Goal: Entertainment & Leisure: Consume media (video, audio)

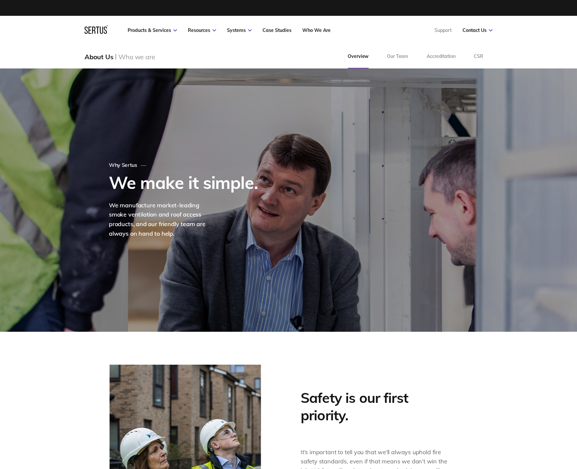
click at [99, 32] on icon at bounding box center [96, 29] width 23 height 9
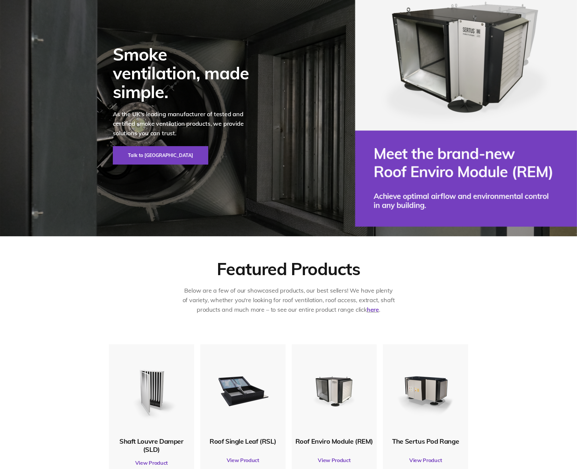
scroll to position [173, 0]
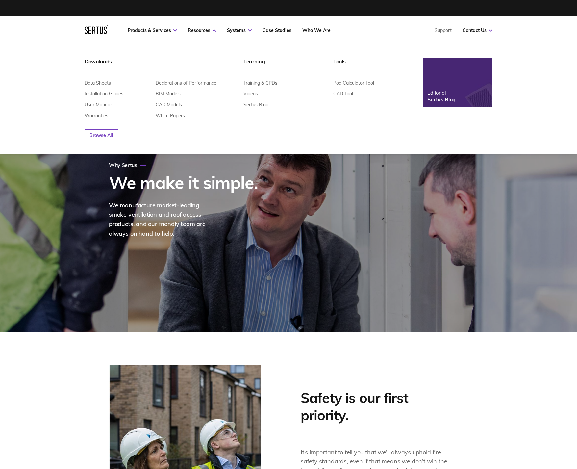
click at [256, 92] on link "Videos" at bounding box center [250, 94] width 14 height 6
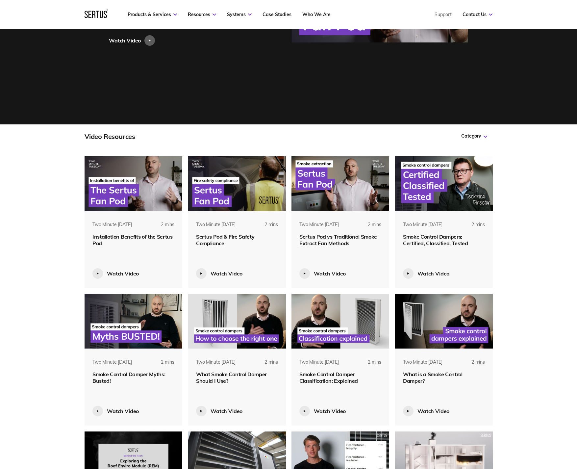
scroll to position [260, 0]
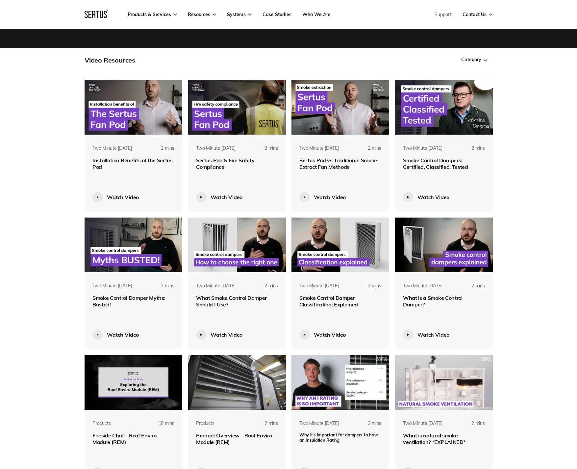
click at [247, 388] on img at bounding box center [237, 382] width 98 height 55
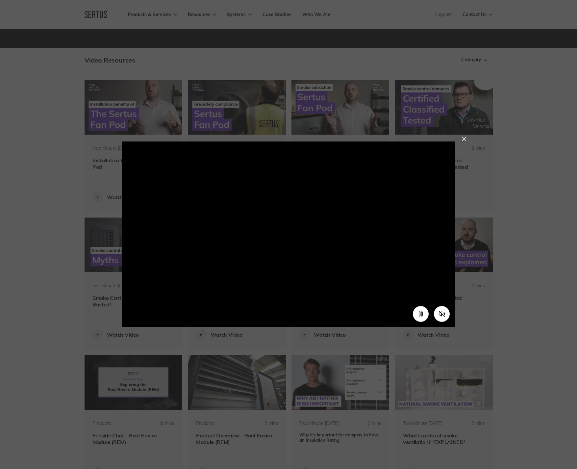
click at [63, 276] on div at bounding box center [288, 234] width 577 height 469
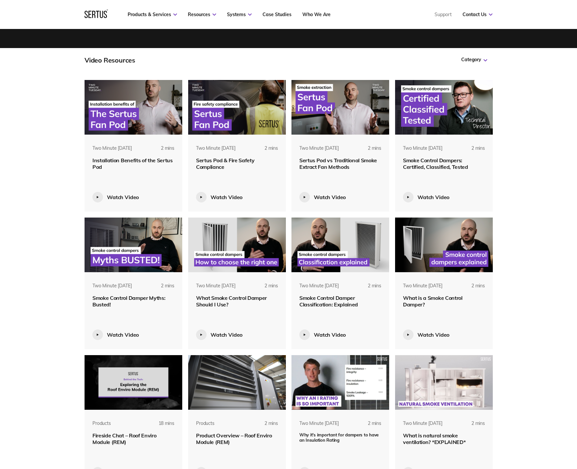
scroll to position [330, 0]
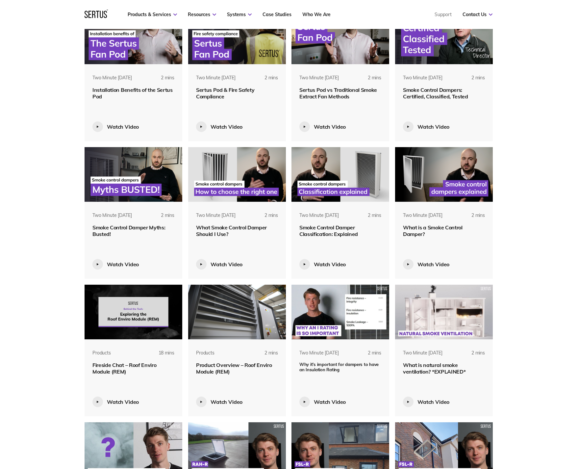
click at [136, 314] on img at bounding box center [134, 312] width 98 height 55
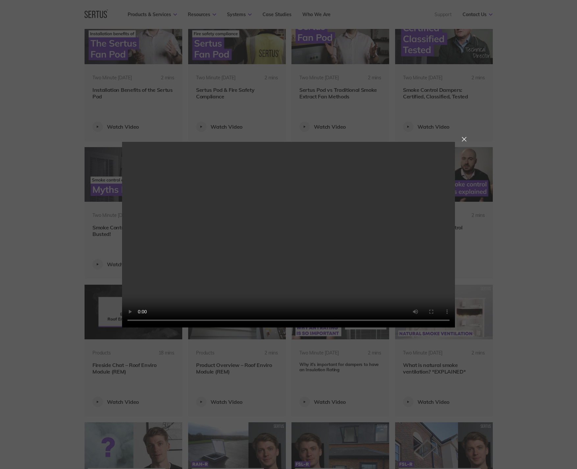
click at [34, 299] on div at bounding box center [288, 234] width 577 height 469
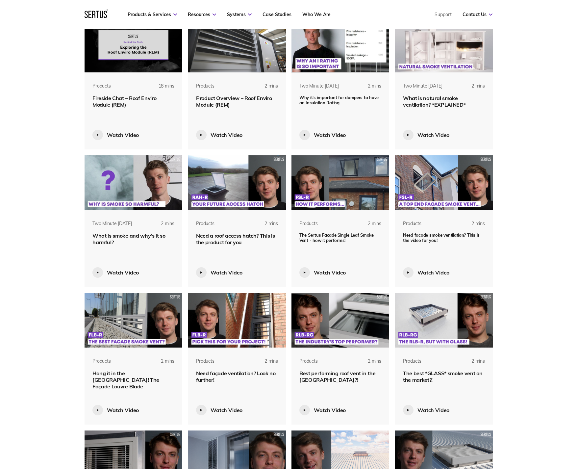
scroll to position [688, 0]
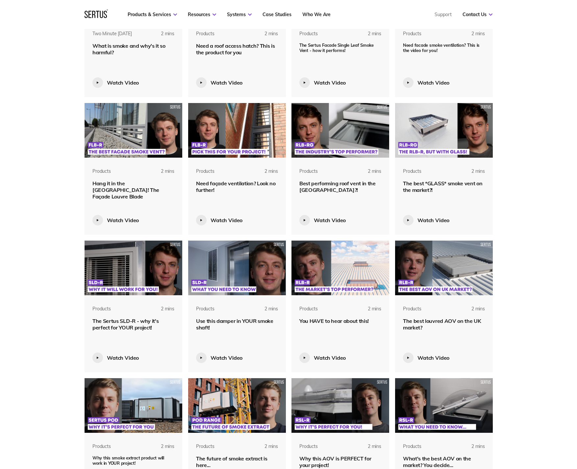
scroll to position [858, 0]
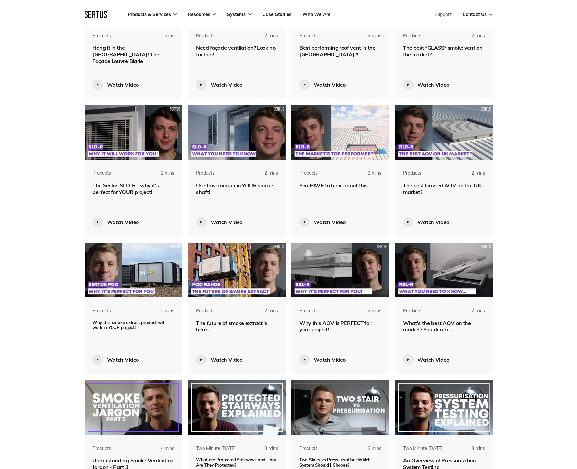
scroll to position [983, 0]
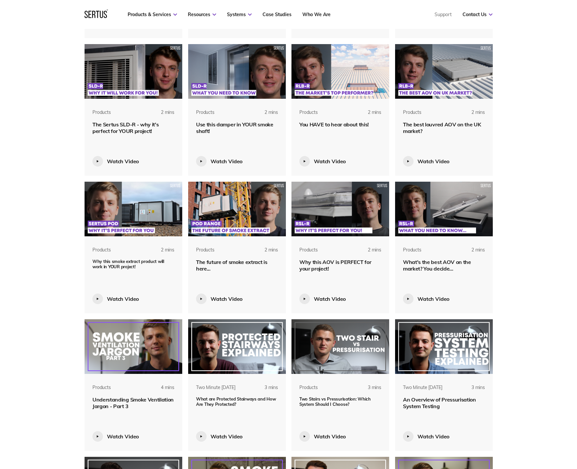
click at [222, 211] on img at bounding box center [237, 209] width 98 height 55
click at [237, 218] on img at bounding box center [237, 209] width 98 height 55
click at [220, 235] on img at bounding box center [237, 209] width 98 height 55
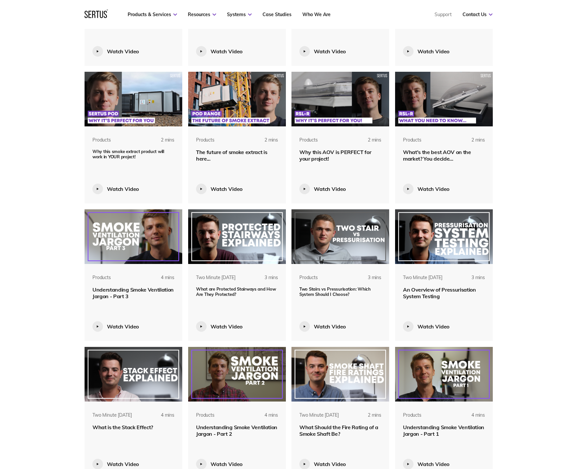
scroll to position [1217, 0]
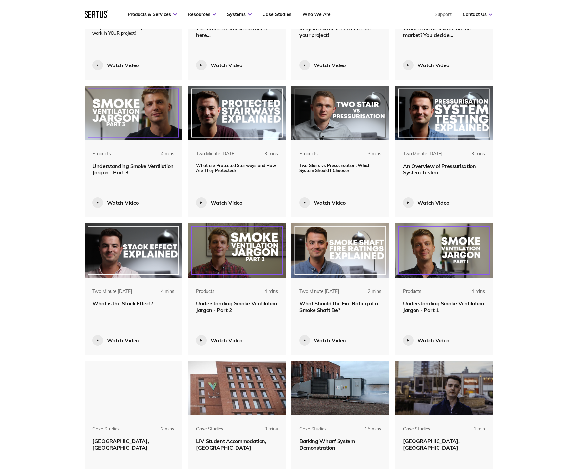
click at [353, 390] on img at bounding box center [341, 388] width 98 height 55
click at [241, 441] on span "LIV Student Accommodation, Sheffield" at bounding box center [231, 444] width 70 height 13
click at [213, 447] on span "LIV Student Accommodation, Sheffield" at bounding box center [231, 444] width 70 height 13
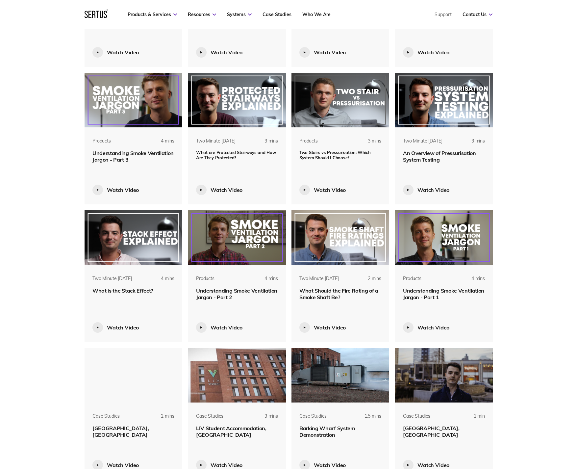
scroll to position [1261, 0]
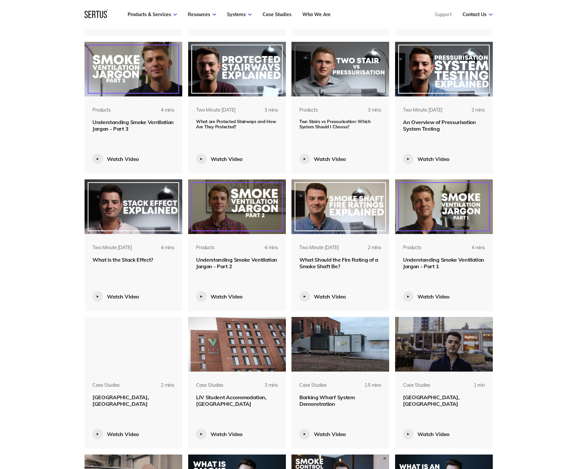
click at [132, 399] on span "Moxy Hotel, Birmingham" at bounding box center [120, 400] width 56 height 13
click at [426, 396] on span "Sudbury House, Wandsworth" at bounding box center [431, 400] width 56 height 13
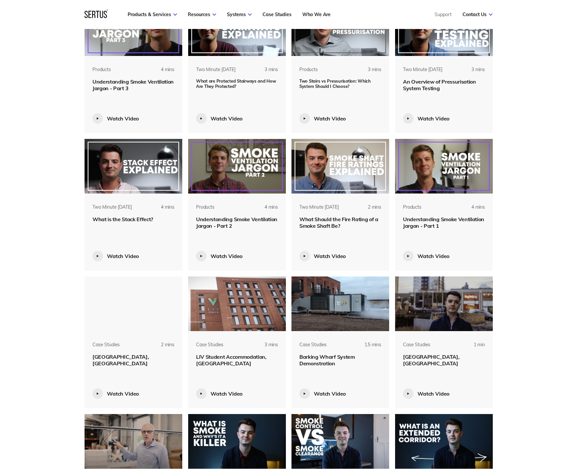
scroll to position [1407, 0]
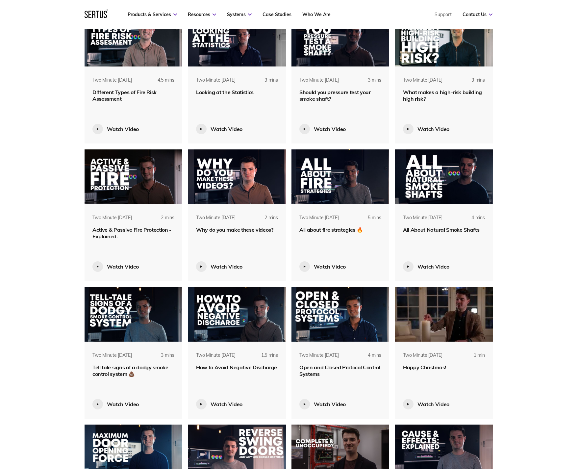
scroll to position [2425, 0]
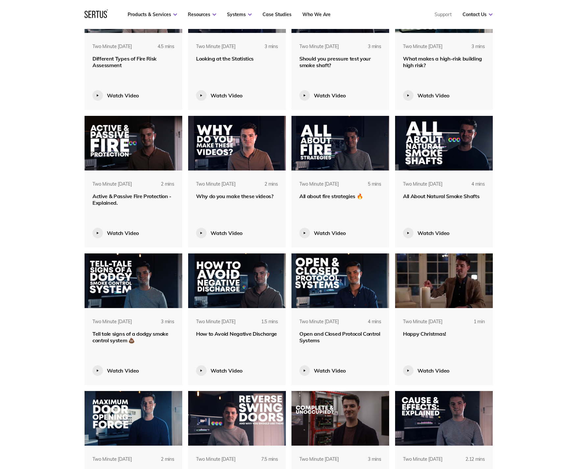
scroll to position [2535, 0]
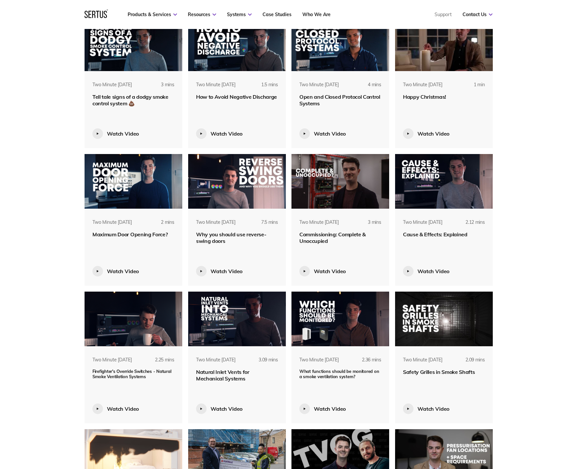
scroll to position [2767, 0]
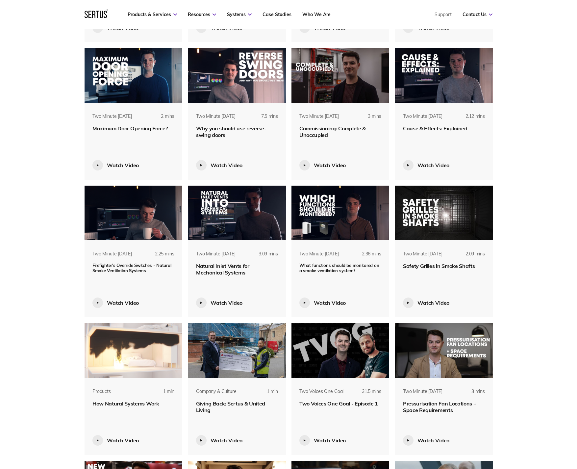
scroll to position [2851, 0]
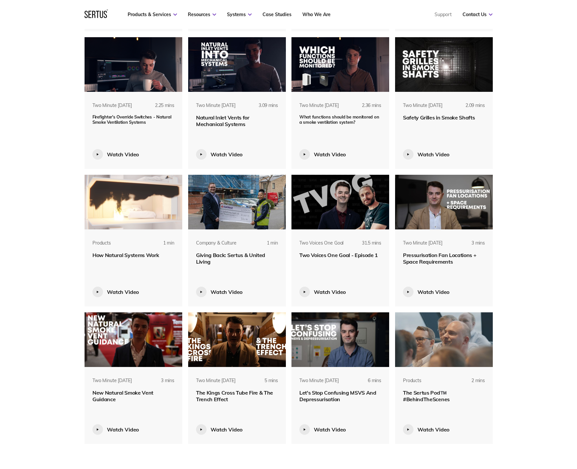
scroll to position [2976, 0]
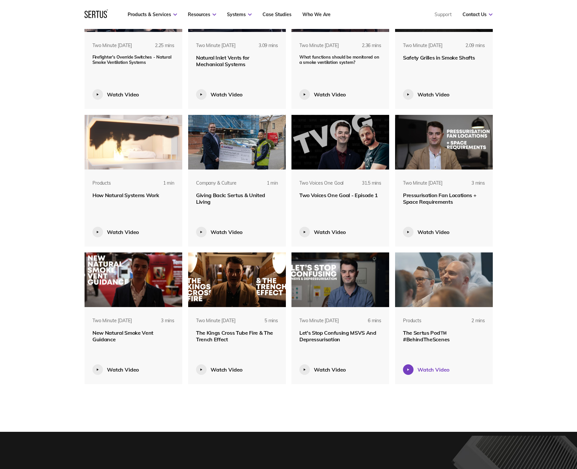
click at [431, 368] on div "Watch Video" at bounding box center [434, 369] width 32 height 7
